Goal: Task Accomplishment & Management: Manage account settings

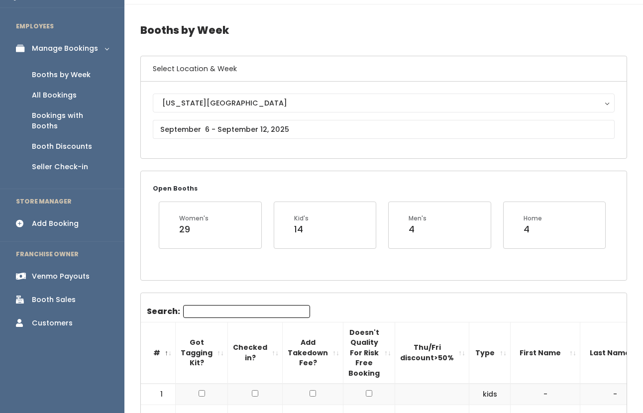
scroll to position [0, 20]
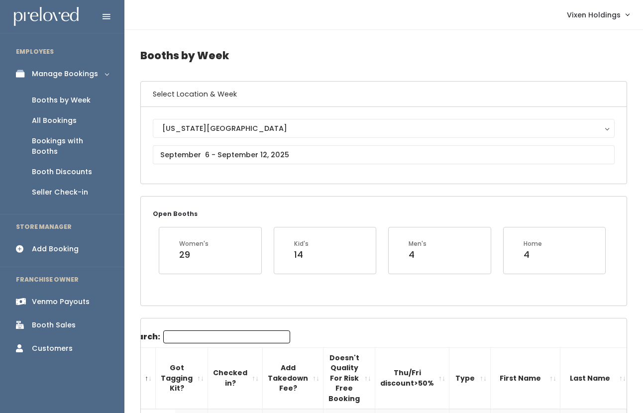
click at [57, 320] on div "Booth Sales" at bounding box center [54, 325] width 44 height 10
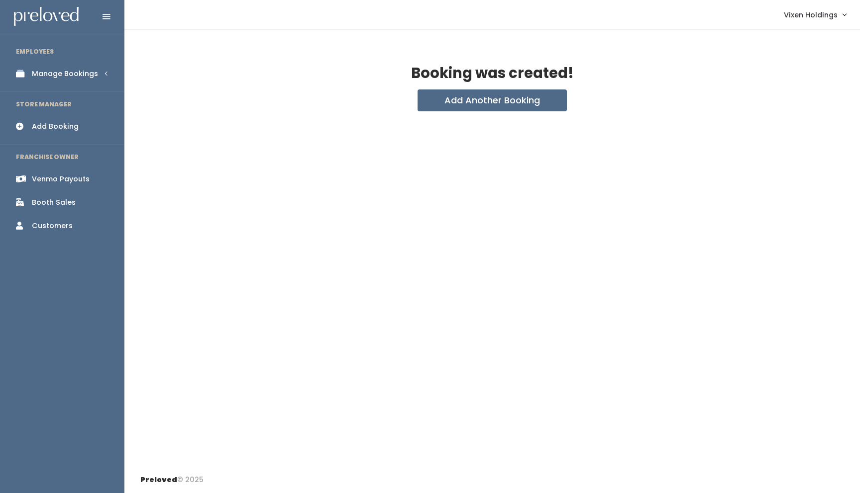
click at [90, 77] on div "Manage Bookings" at bounding box center [65, 74] width 66 height 10
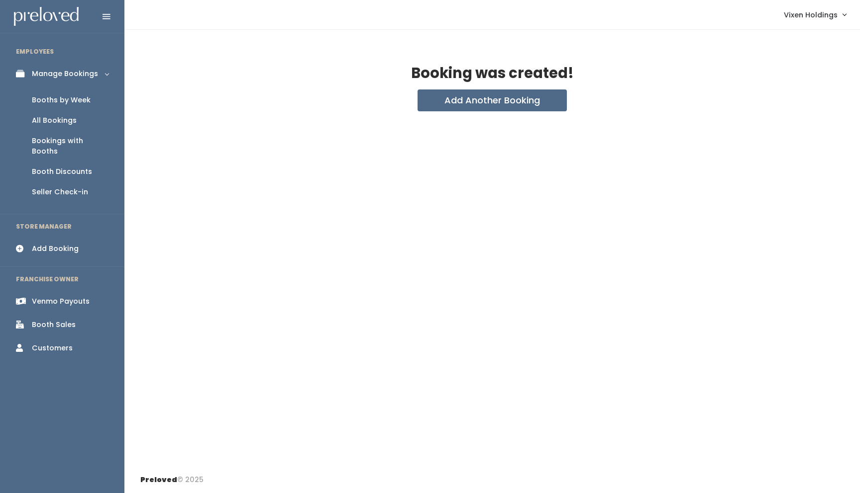
click at [79, 167] on div "Booth Discounts" at bounding box center [62, 172] width 60 height 10
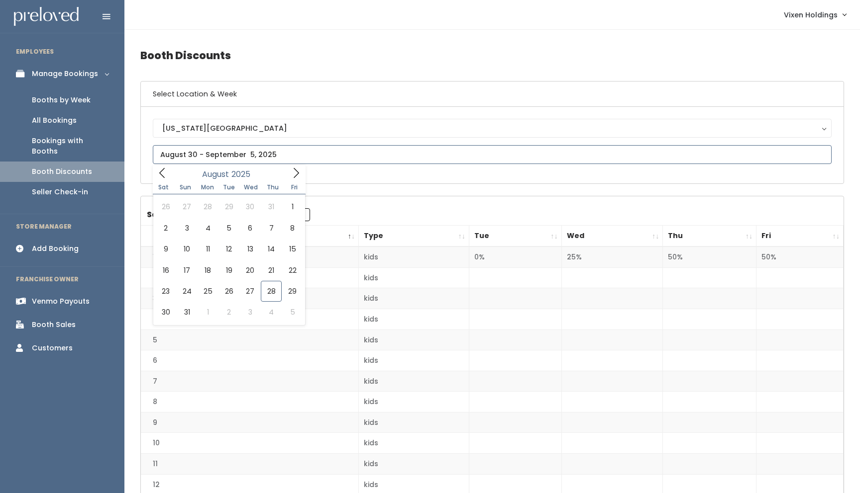
click at [232, 150] on input "text" at bounding box center [492, 154] width 679 height 19
type input "August 23 to August 29"
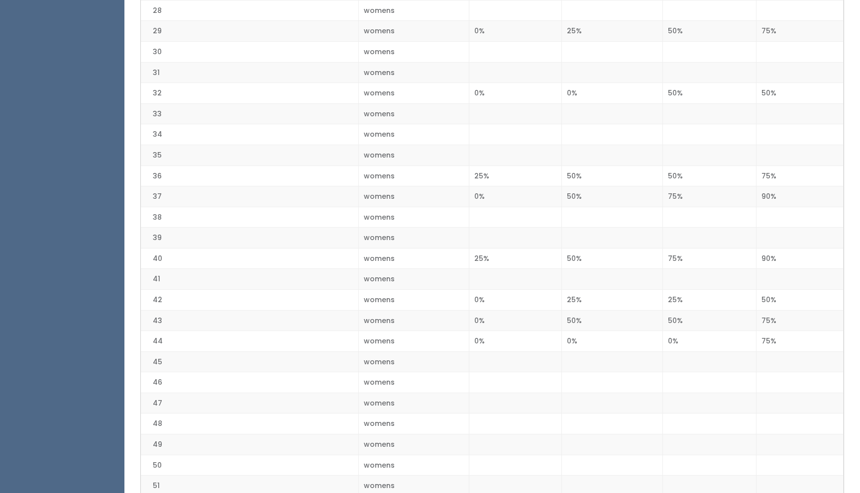
scroll to position [806, 0]
